Goal: Entertainment & Leisure: Consume media (video, audio)

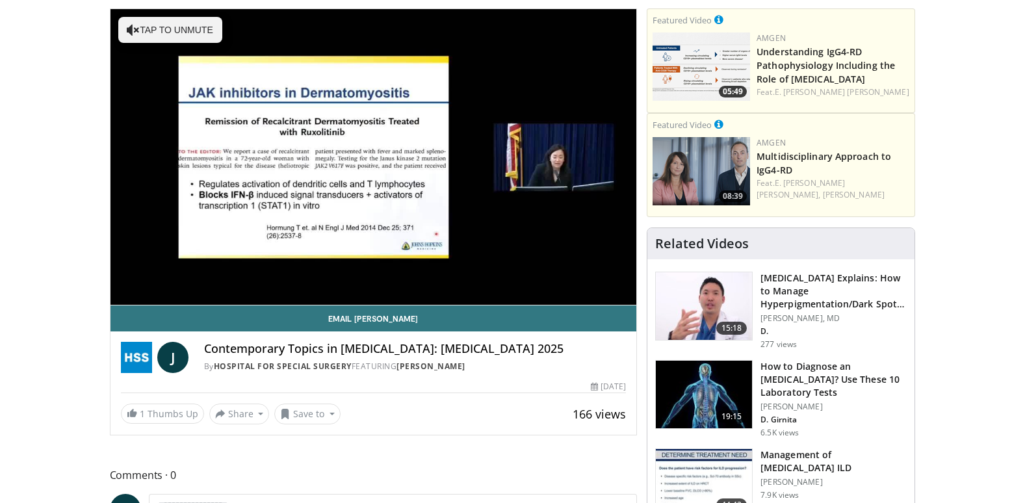
scroll to position [98, 0]
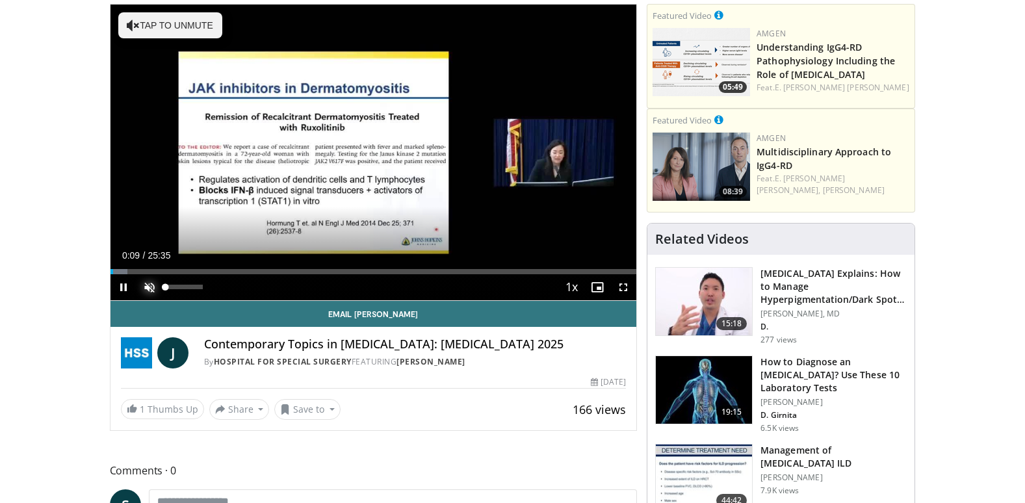
click at [149, 281] on span "Video Player" at bounding box center [149, 287] width 26 height 26
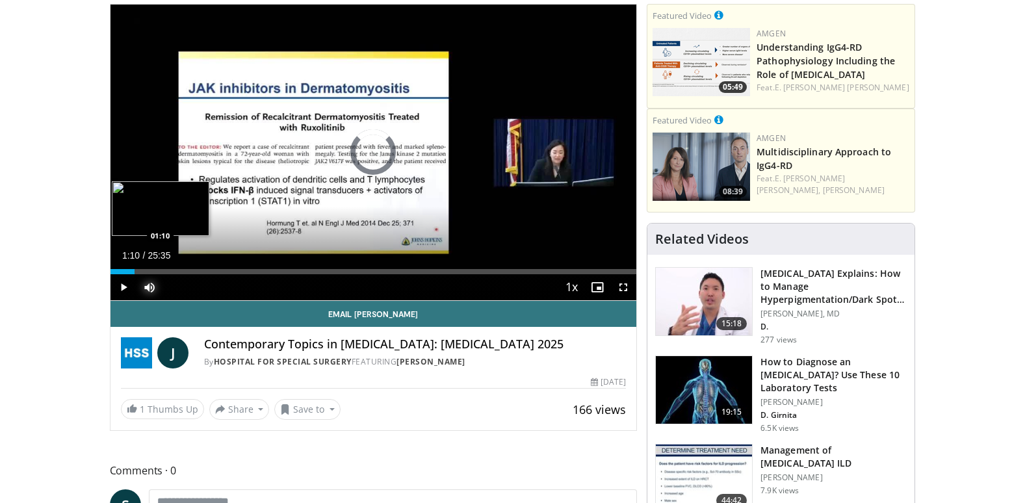
click at [134, 269] on div "Loaded : 3.90% 00:12 01:10" at bounding box center [373, 271] width 526 height 5
click at [157, 269] on div "Loaded : 9.10% 02:16 02:16" at bounding box center [373, 271] width 526 height 5
click at [164, 270] on div "Loaded : 13.00% 02:39 02:39" at bounding box center [373, 271] width 526 height 5
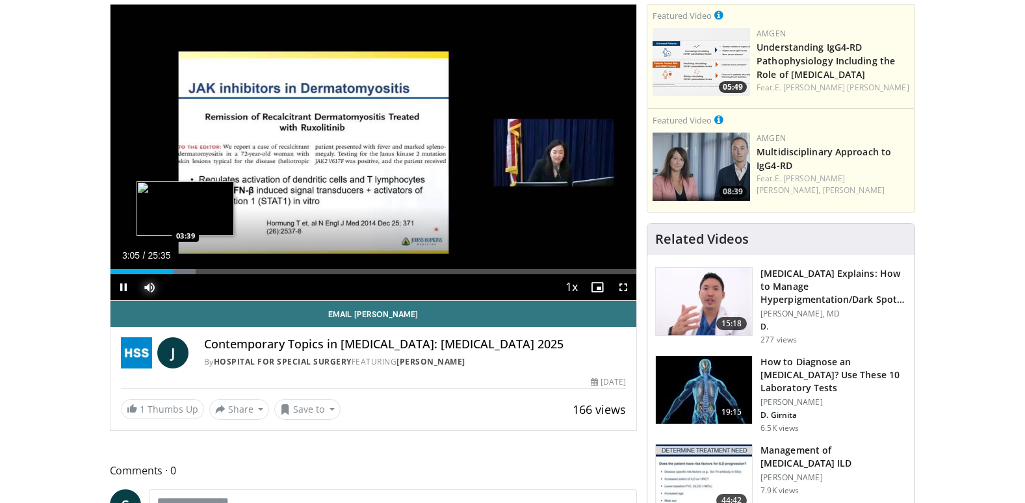
click at [185, 266] on div "Loaded : 16.26% 03:05 03:39" at bounding box center [373, 268] width 526 height 12
click at [201, 270] on div "Loaded : 18.86% 04:25 04:25" at bounding box center [373, 271] width 526 height 5
click at [211, 269] on div "Progress Bar" at bounding box center [207, 271] width 32 height 5
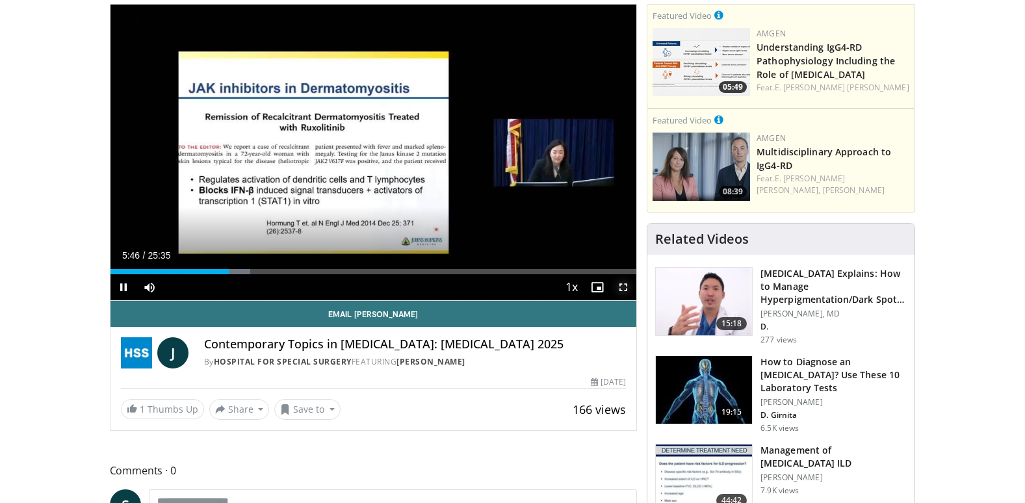
click at [624, 286] on span "Video Player" at bounding box center [623, 287] width 26 height 26
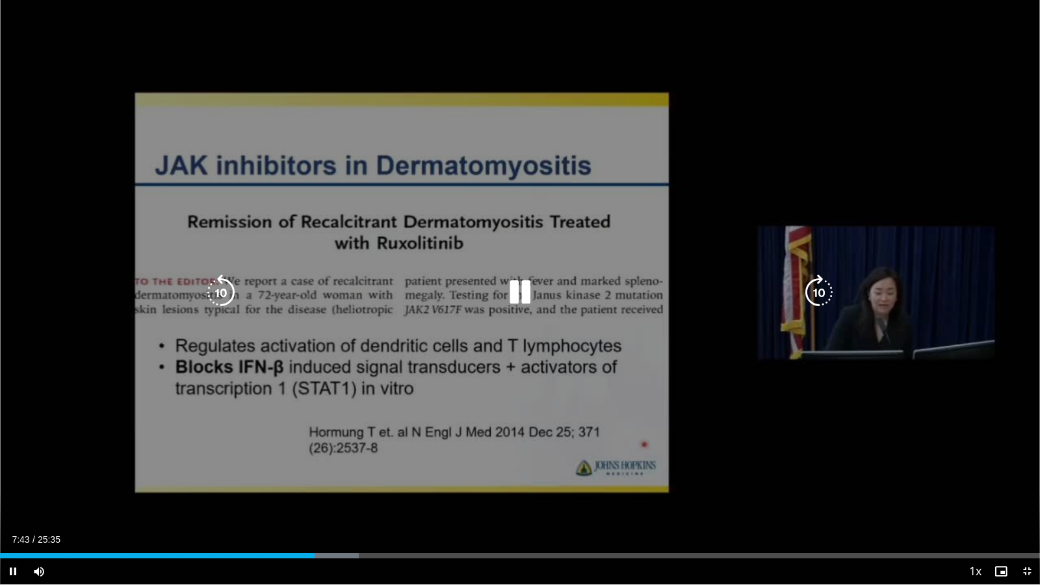
click at [742, 448] on div "10 seconds Tap to unmute" at bounding box center [520, 292] width 1040 height 584
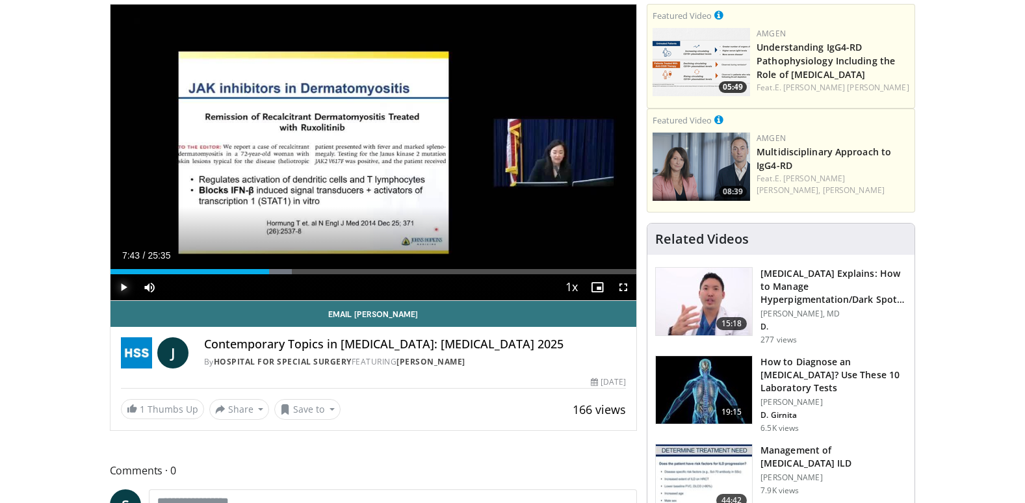
click at [125, 285] on span "Video Player" at bounding box center [123, 287] width 26 height 26
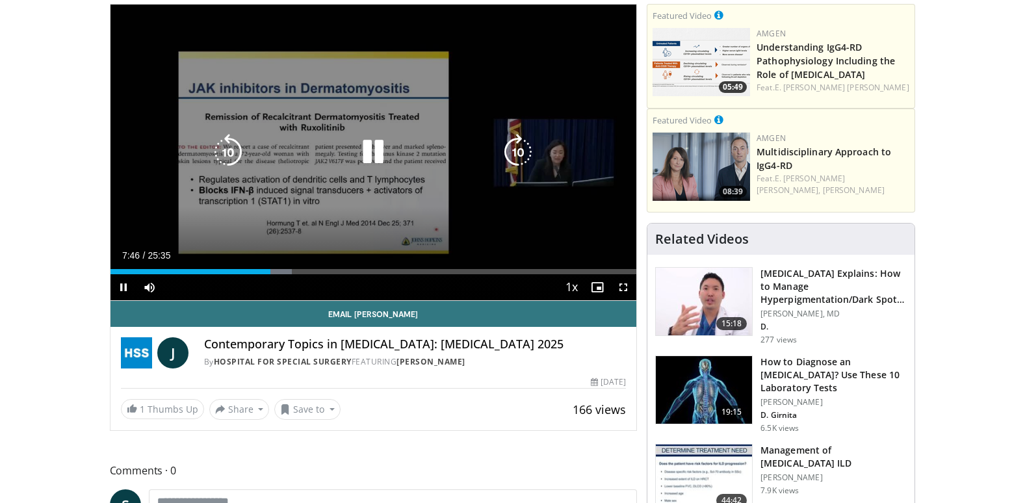
click at [150, 199] on div "10 seconds Tap to unmute" at bounding box center [373, 153] width 526 height 296
click at [365, 155] on icon "Video Player" at bounding box center [373, 152] width 36 height 36
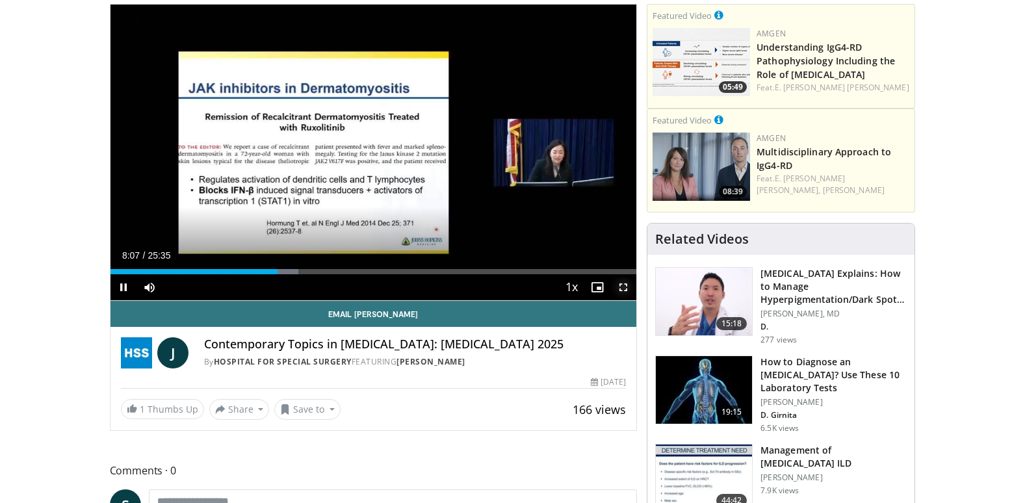
click at [625, 286] on span "Video Player" at bounding box center [623, 287] width 26 height 26
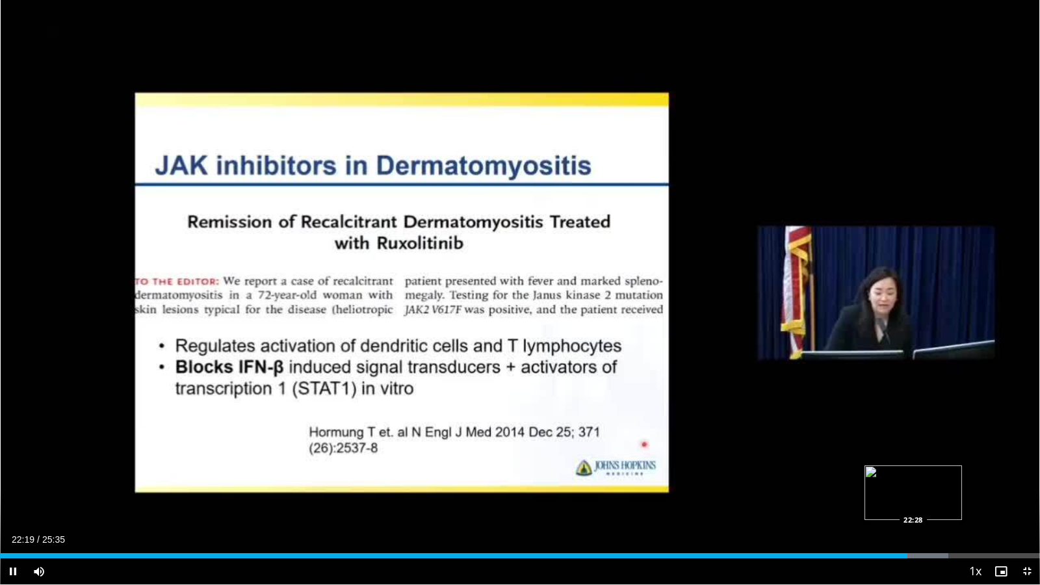
click at [913, 502] on div "Loaded : 91.20% 22:19 22:28" at bounding box center [520, 552] width 1040 height 12
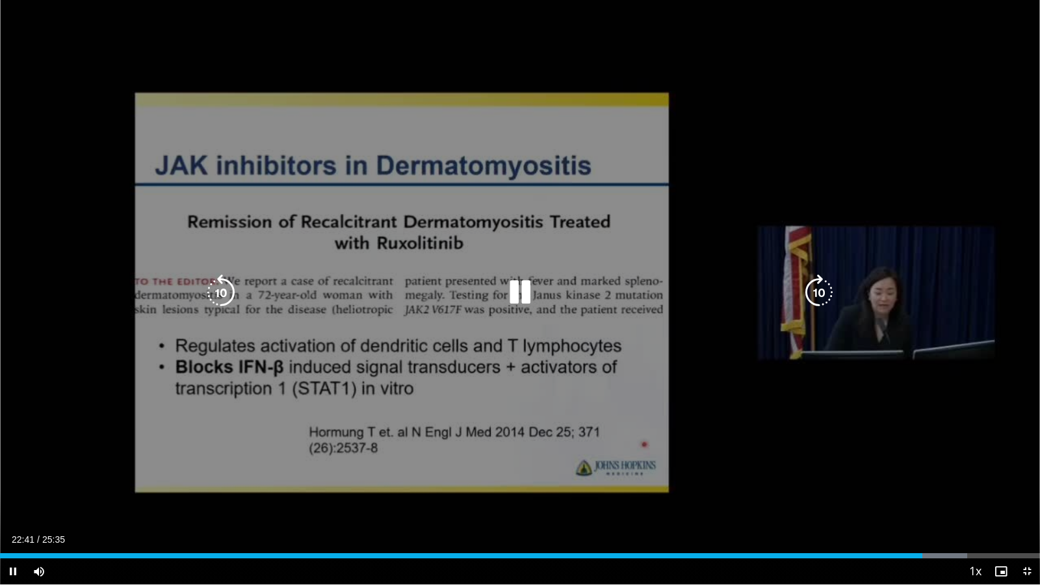
click at [832, 484] on div "10 seconds Tap to unmute" at bounding box center [520, 292] width 1040 height 584
click at [512, 292] on icon "Video Player" at bounding box center [520, 292] width 36 height 36
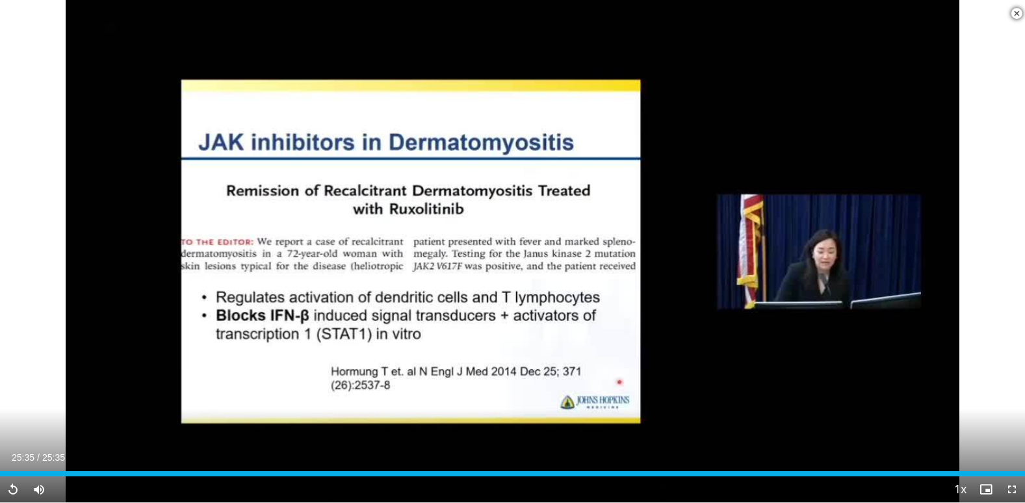
scroll to position [865, 0]
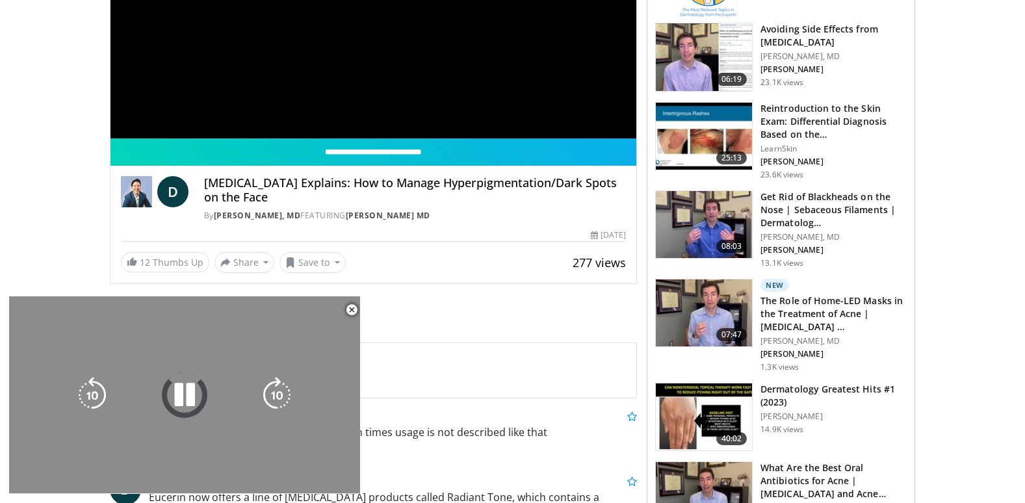
scroll to position [381, 0]
